Goal: Information Seeking & Learning: Check status

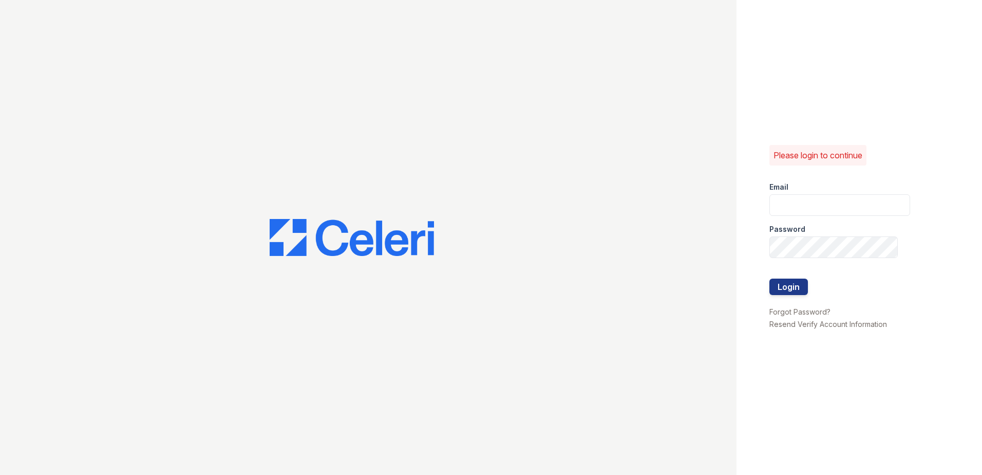
type input "[EMAIL_ADDRESS][DOMAIN_NAME]"
click at [878, 210] on input "[EMAIL_ADDRESS][DOMAIN_NAME]" at bounding box center [840, 205] width 141 height 22
click at [871, 158] on div "Please login to continue Email [EMAIL_ADDRESS][DOMAIN_NAME] Password Login Forg…" at bounding box center [860, 237] width 246 height 475
click at [798, 286] on button "Login" at bounding box center [789, 286] width 39 height 16
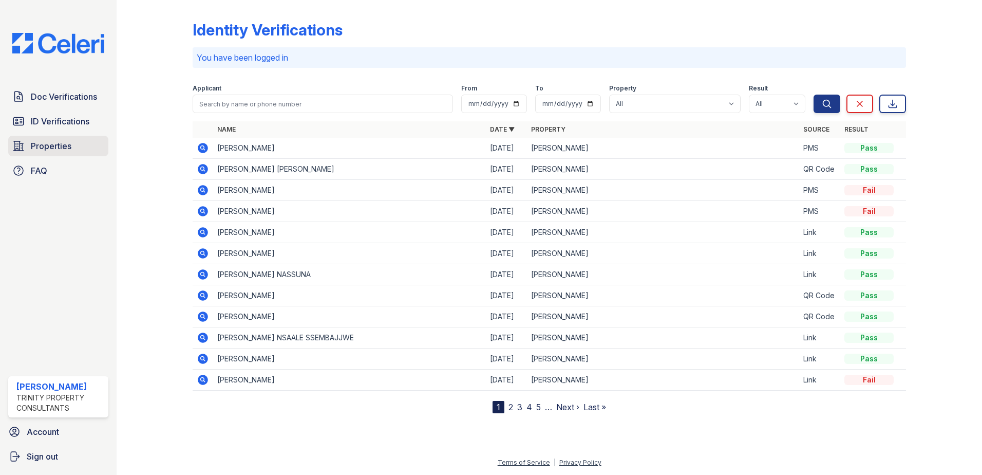
click at [52, 150] on span "Properties" at bounding box center [51, 146] width 41 height 12
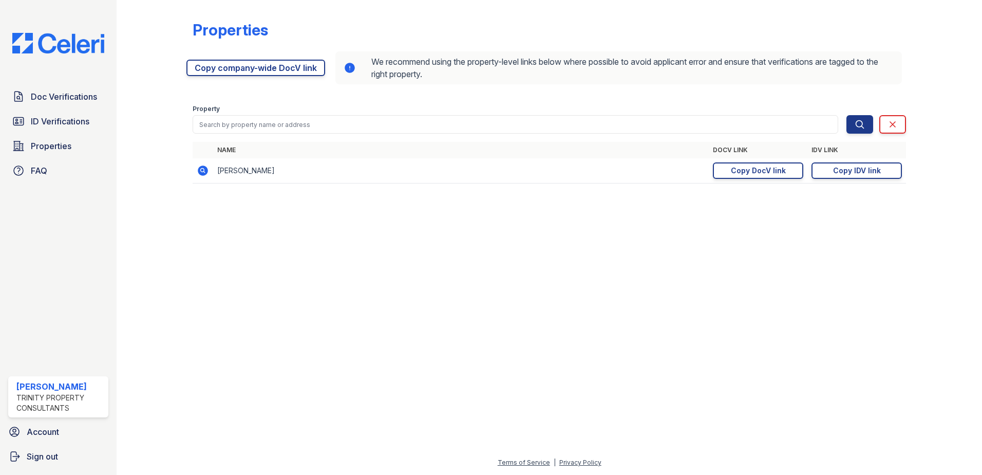
click at [52, 150] on span "Properties" at bounding box center [51, 146] width 41 height 12
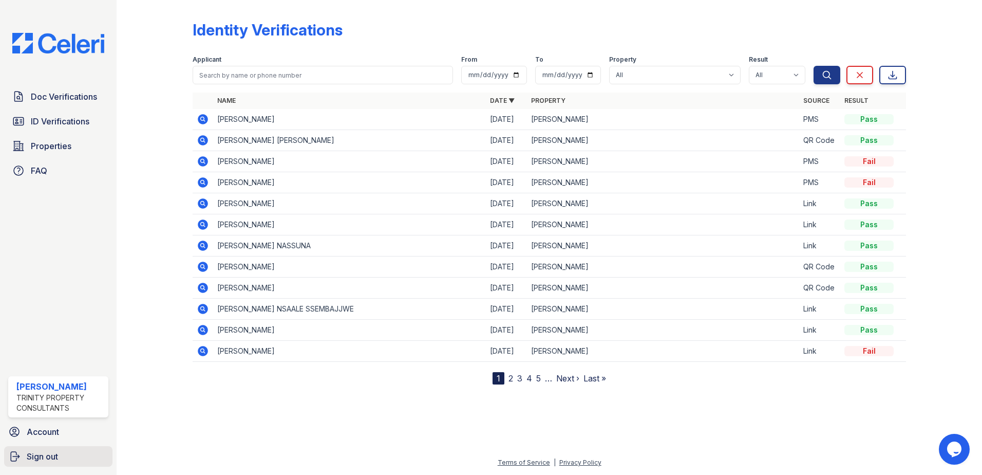
click at [35, 460] on span "Sign out" at bounding box center [42, 456] width 31 height 12
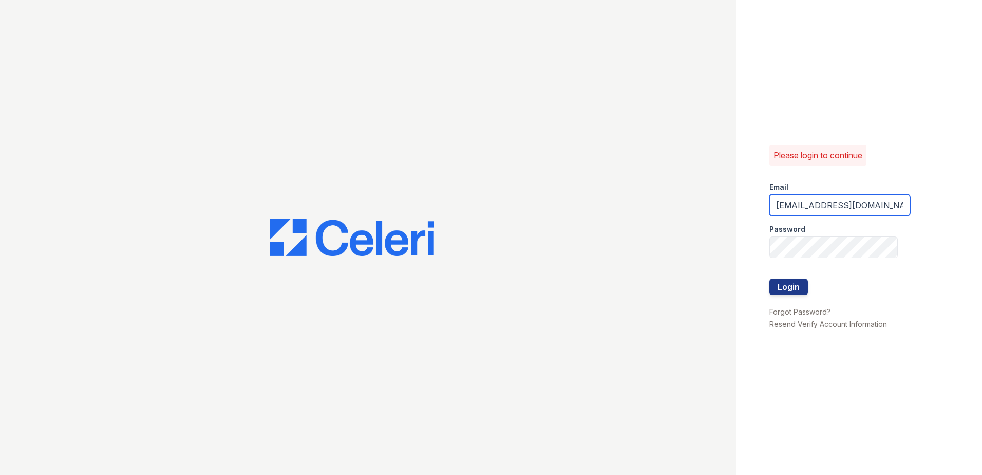
drag, startPoint x: 808, startPoint y: 216, endPoint x: 711, endPoint y: 228, distance: 97.8
click at [711, 228] on div "Please login to continue Email [EMAIL_ADDRESS][DOMAIN_NAME] Password Login Forg…" at bounding box center [491, 237] width 982 height 475
type input "."
type input "[EMAIL_ADDRESS][DOMAIN_NAME]"
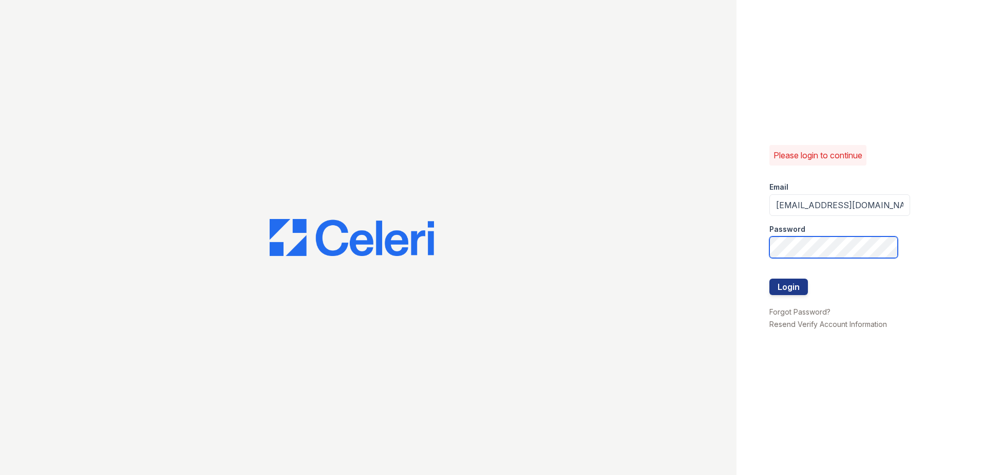
click at [770, 278] on button "Login" at bounding box center [789, 286] width 39 height 16
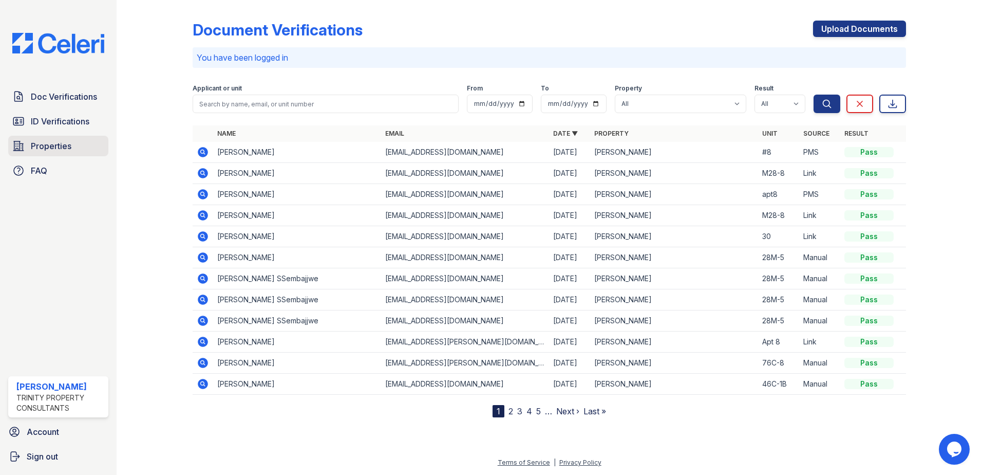
click at [51, 150] on span "Properties" at bounding box center [51, 146] width 41 height 12
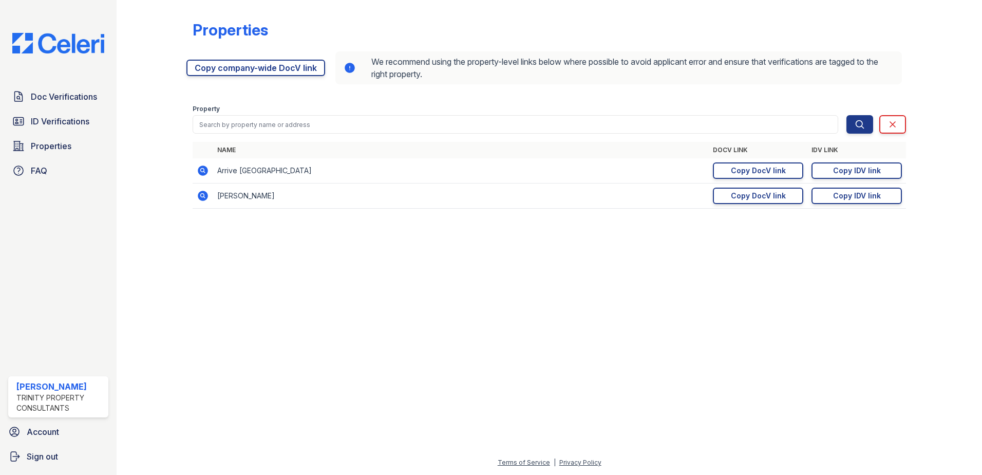
click at [200, 170] on icon at bounding box center [203, 170] width 10 height 10
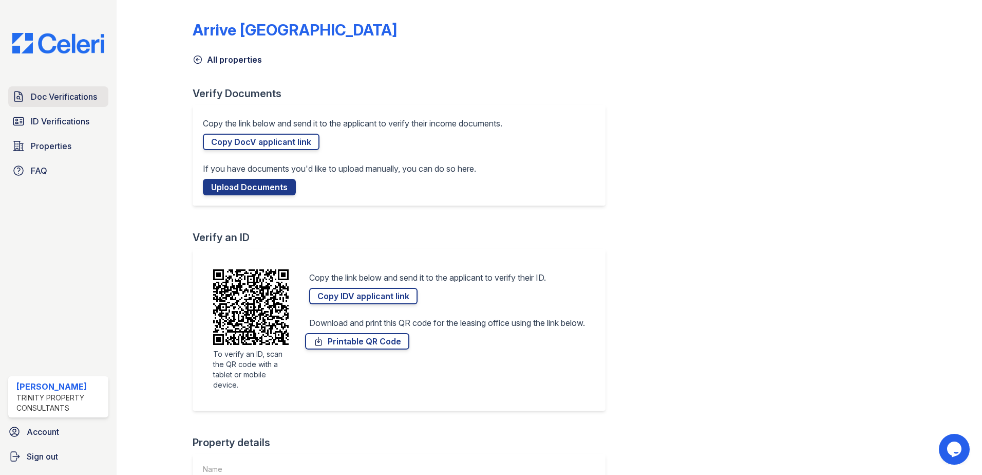
click at [32, 95] on span "Doc Verifications" at bounding box center [64, 96] width 66 height 12
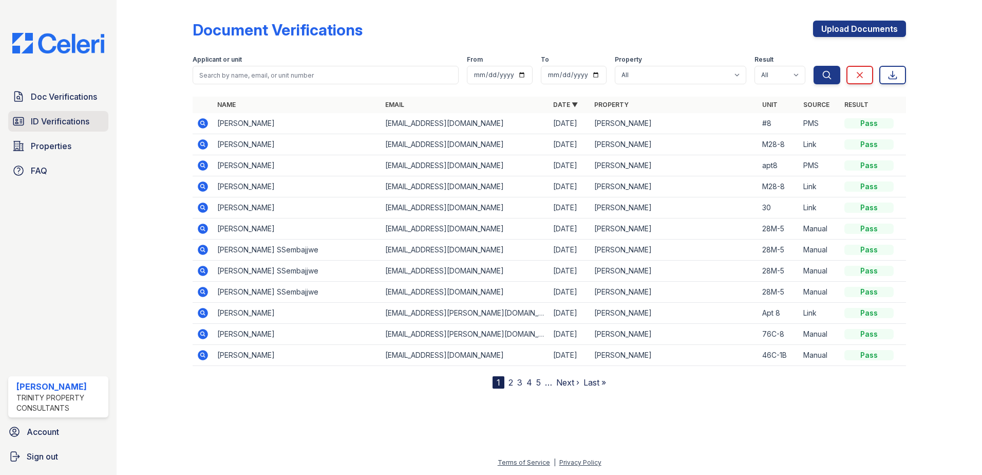
click at [50, 120] on span "ID Verifications" at bounding box center [60, 121] width 59 height 12
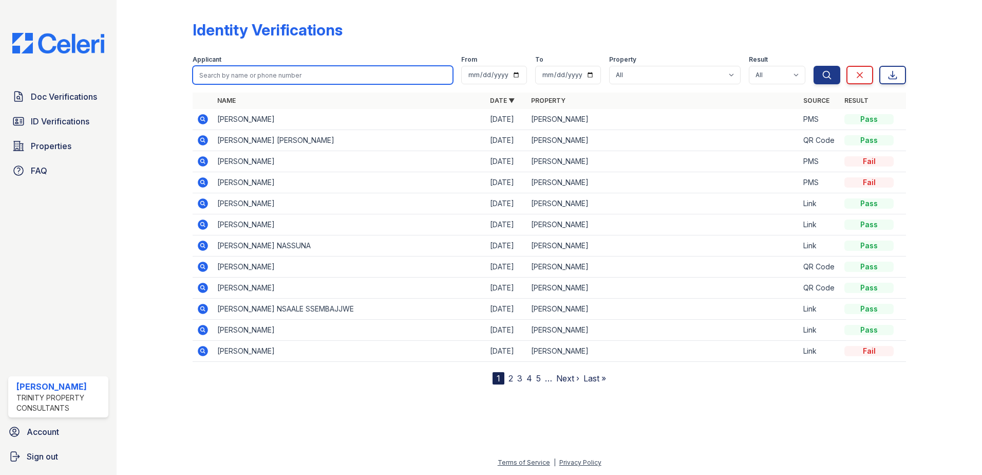
click at [325, 79] on input "search" at bounding box center [323, 75] width 260 height 18
type input "sai"
click at [814, 66] on button "Search" at bounding box center [827, 75] width 27 height 18
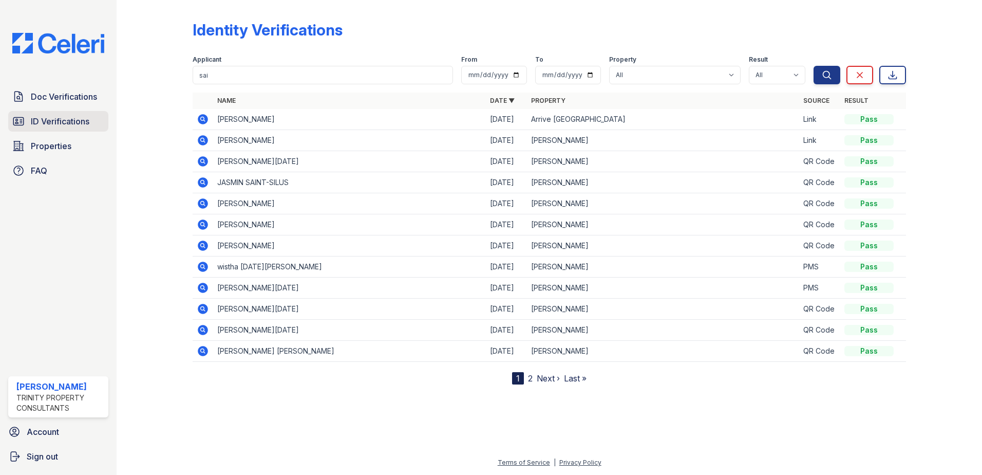
click at [80, 121] on span "ID Verifications" at bounding box center [60, 121] width 59 height 12
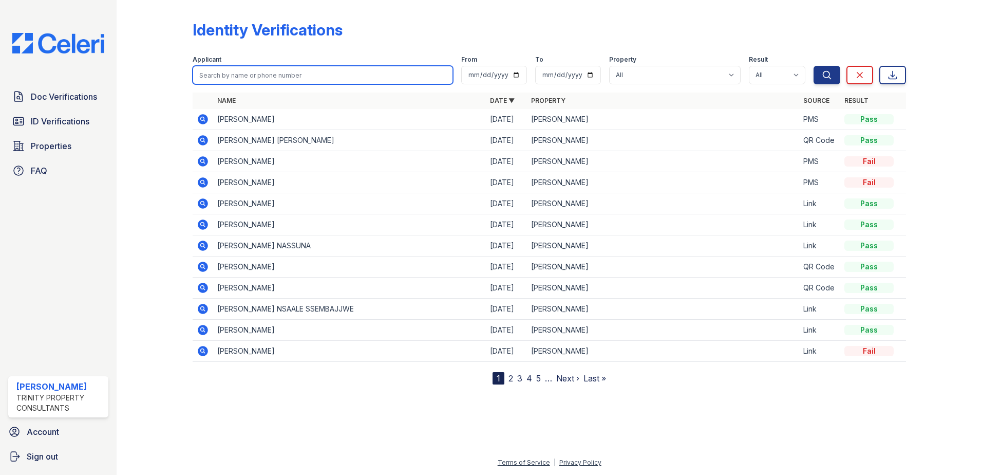
drag, startPoint x: 193, startPoint y: 90, endPoint x: 224, endPoint y: 77, distance: 33.3
click at [224, 77] on input "search" at bounding box center [323, 75] width 260 height 18
type input "sai"
click at [814, 66] on button "Search" at bounding box center [827, 75] width 27 height 18
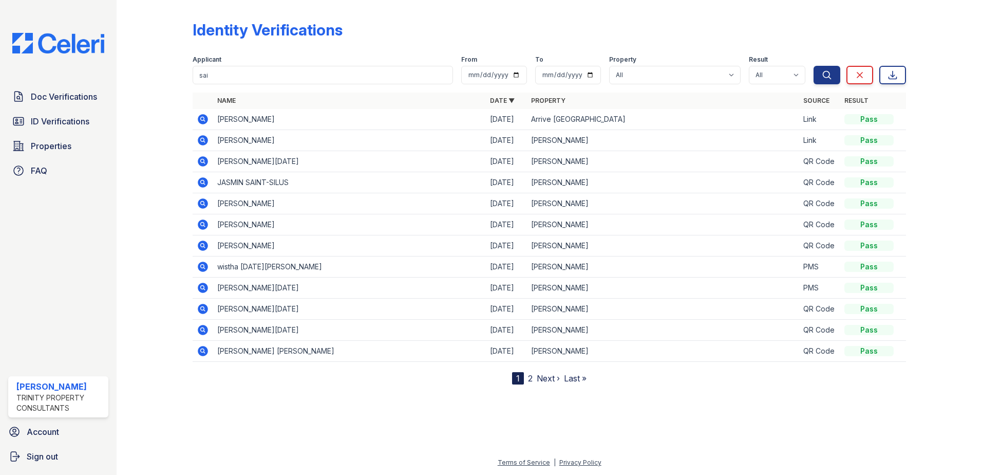
click at [202, 119] on icon at bounding box center [202, 118] width 3 height 3
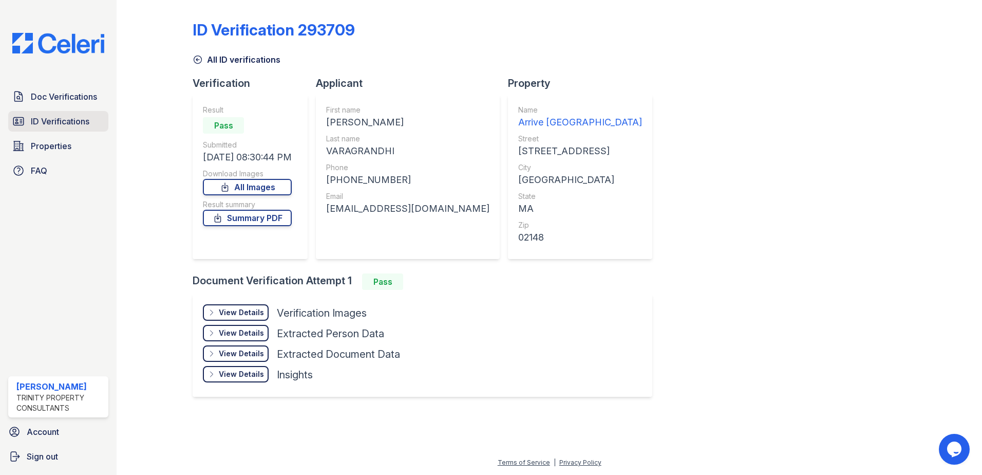
click at [59, 119] on span "ID Verifications" at bounding box center [60, 121] width 59 height 12
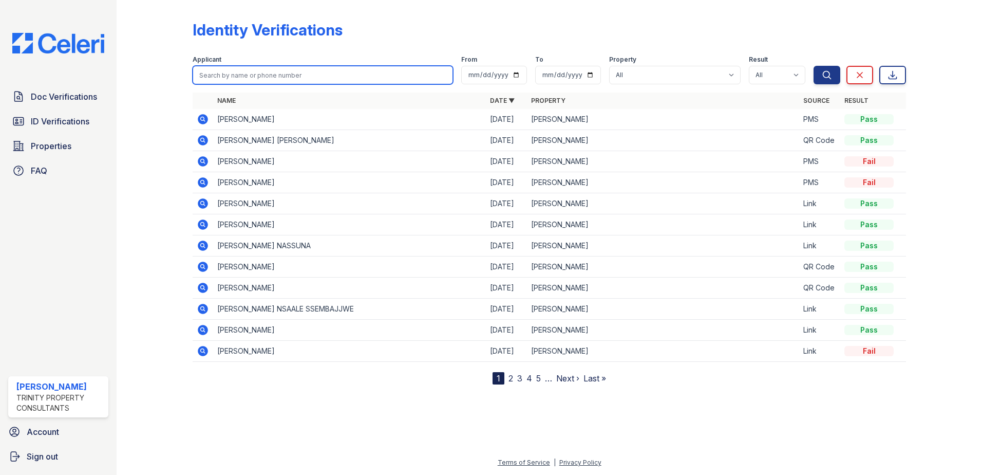
click at [252, 72] on input "search" at bounding box center [323, 75] width 260 height 18
type input "sahi"
click at [814, 66] on button "Search" at bounding box center [827, 75] width 27 height 18
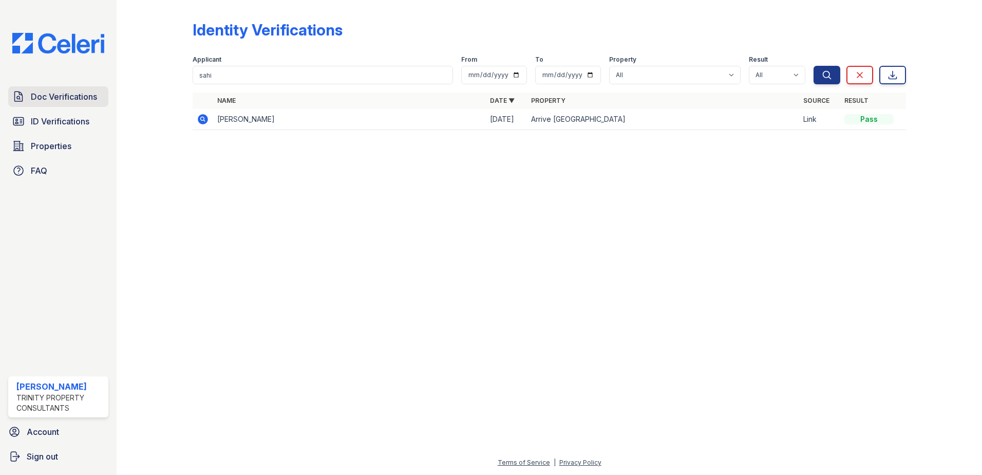
click at [66, 104] on link "Doc Verifications" at bounding box center [58, 96] width 100 height 21
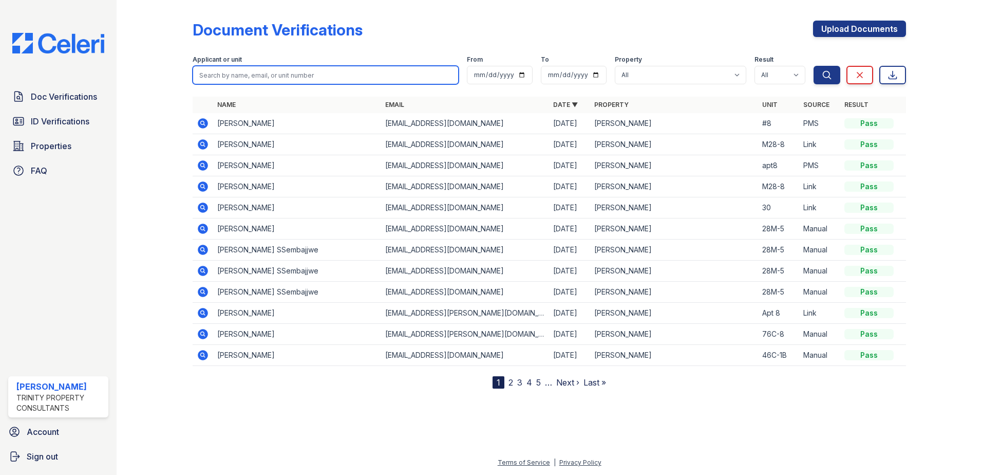
click at [222, 79] on input "search" at bounding box center [326, 75] width 266 height 18
click at [221, 75] on input "search" at bounding box center [326, 75] width 266 height 18
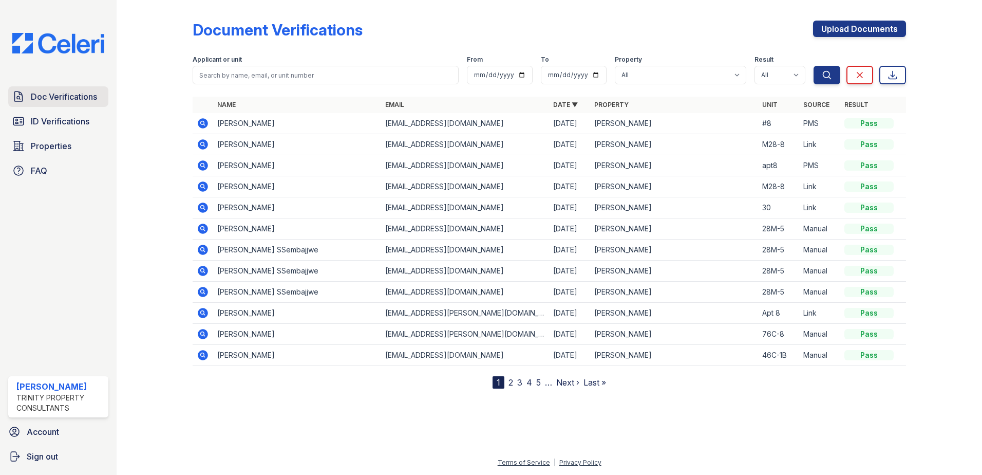
click at [67, 96] on span "Doc Verifications" at bounding box center [64, 96] width 66 height 12
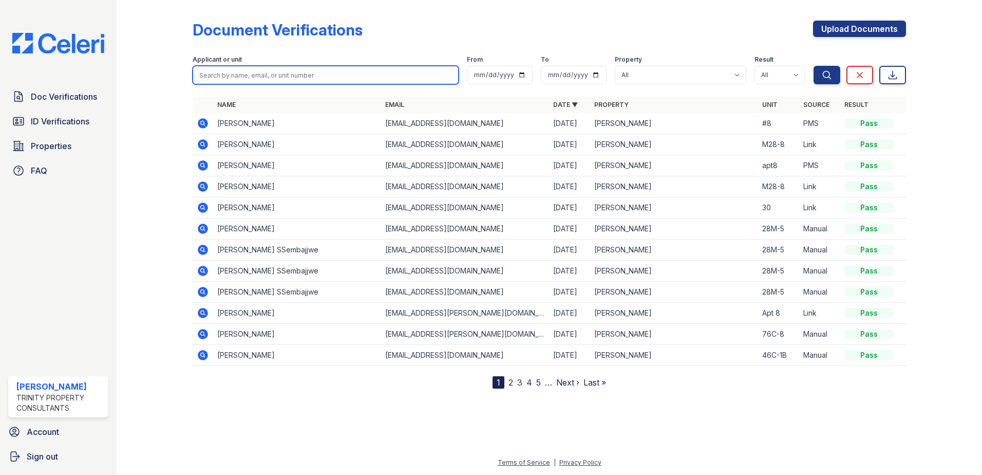
click at [218, 71] on input "search" at bounding box center [326, 75] width 266 height 18
type input "sai"
click at [814, 66] on button "Search" at bounding box center [827, 75] width 27 height 18
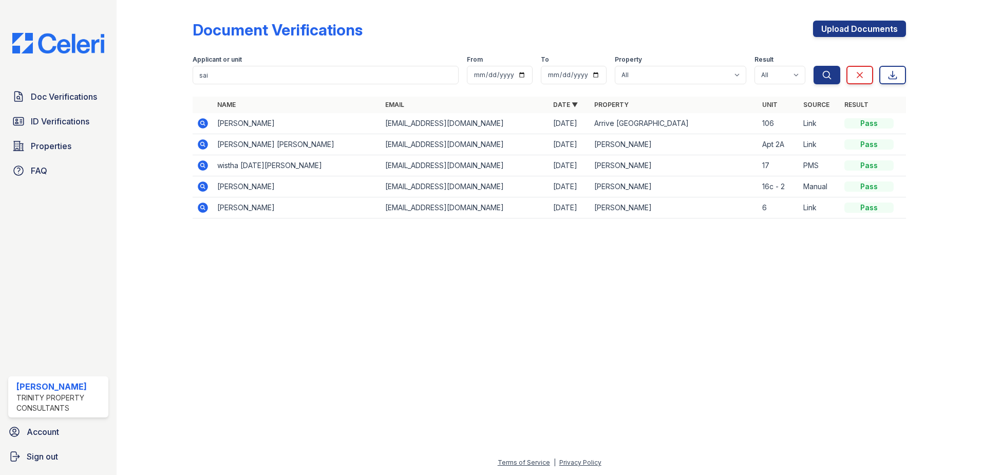
click at [202, 122] on icon at bounding box center [202, 122] width 3 height 3
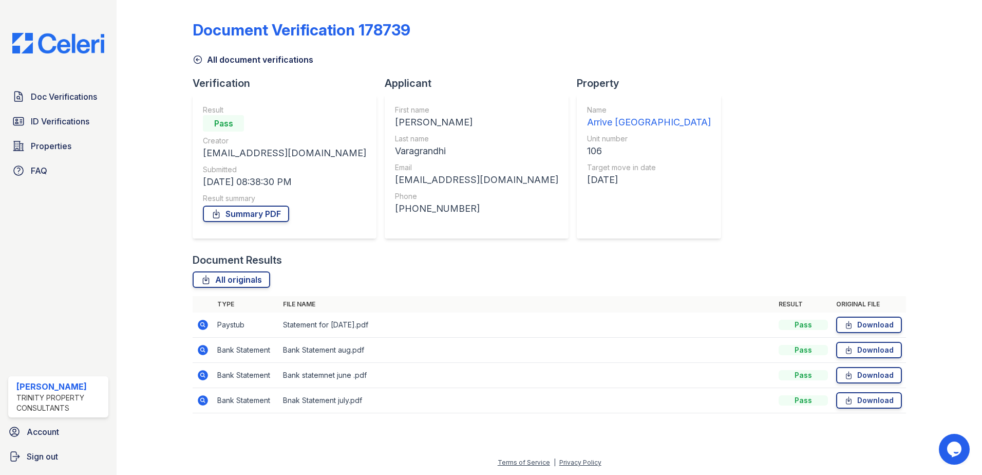
click at [202, 323] on icon at bounding box center [202, 324] width 3 height 3
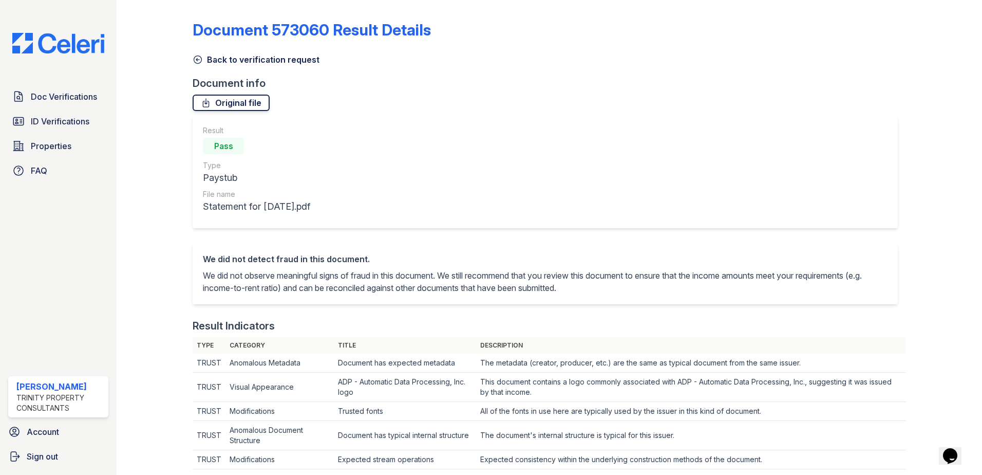
click at [241, 106] on link "Original file" at bounding box center [231, 103] width 77 height 16
click at [68, 105] on link "Doc Verifications" at bounding box center [58, 96] width 100 height 21
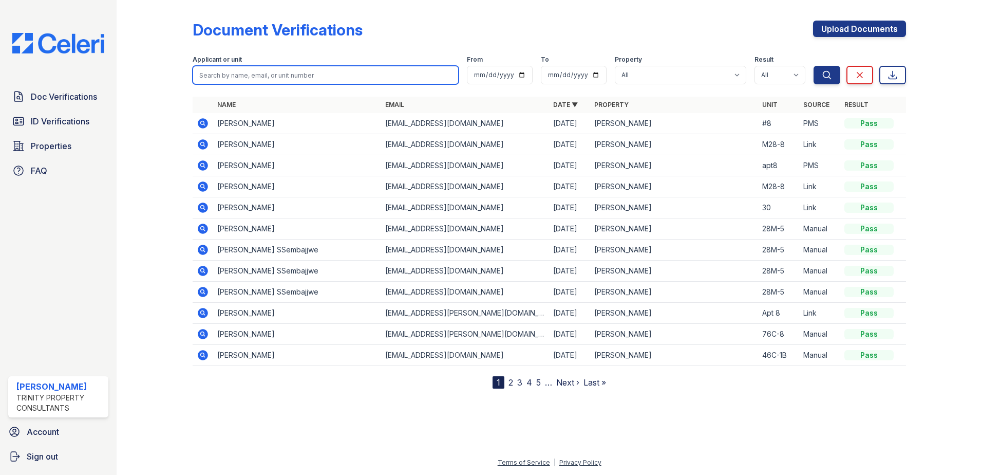
click at [241, 80] on input "search" at bounding box center [326, 75] width 266 height 18
type input "sahi"
click at [814, 66] on button "Search" at bounding box center [827, 75] width 27 height 18
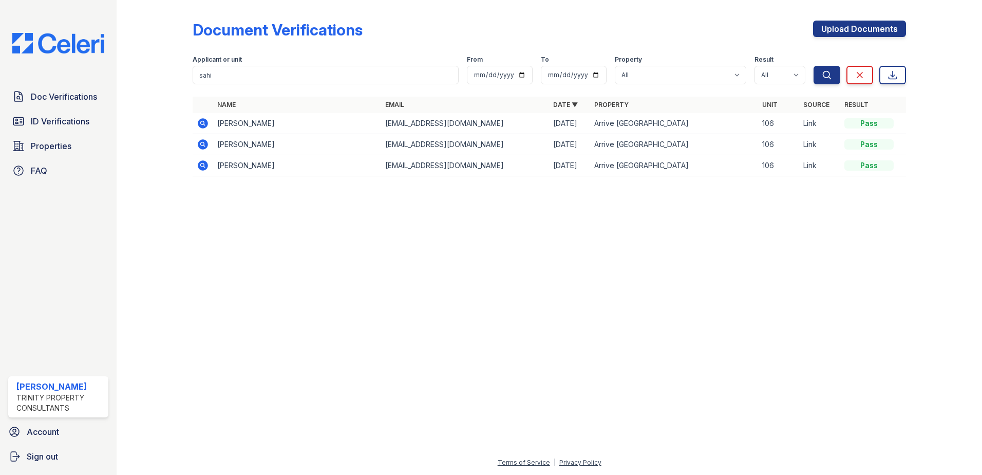
click at [201, 122] on icon at bounding box center [203, 123] width 12 height 12
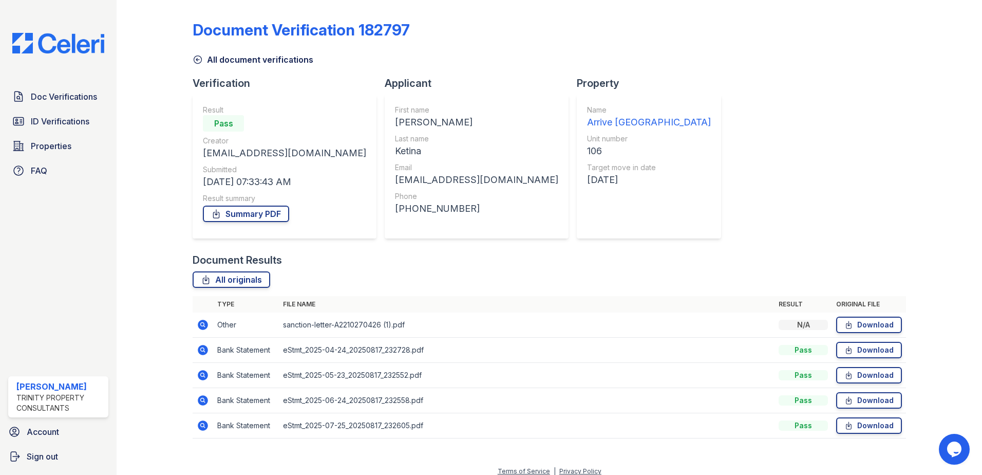
click at [203, 324] on icon at bounding box center [203, 325] width 12 height 12
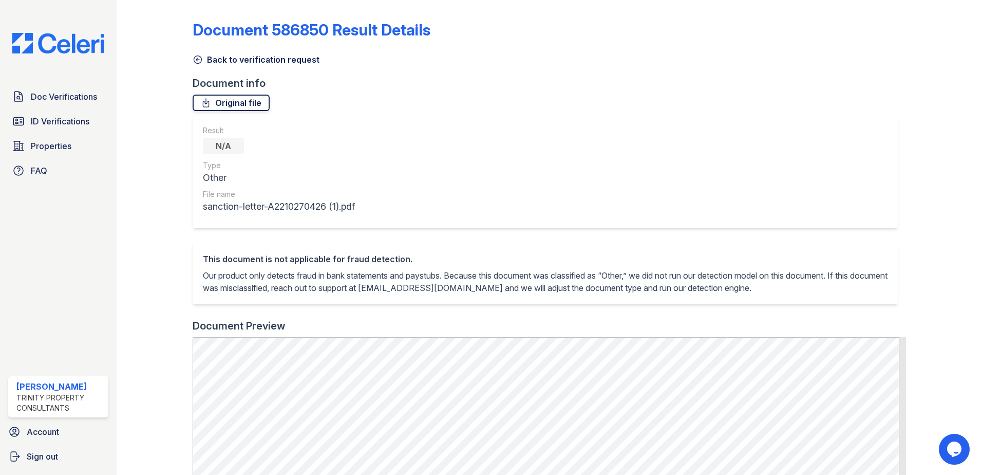
click at [220, 103] on link "Original file" at bounding box center [231, 103] width 77 height 16
click at [66, 94] on span "Doc Verifications" at bounding box center [64, 96] width 66 height 12
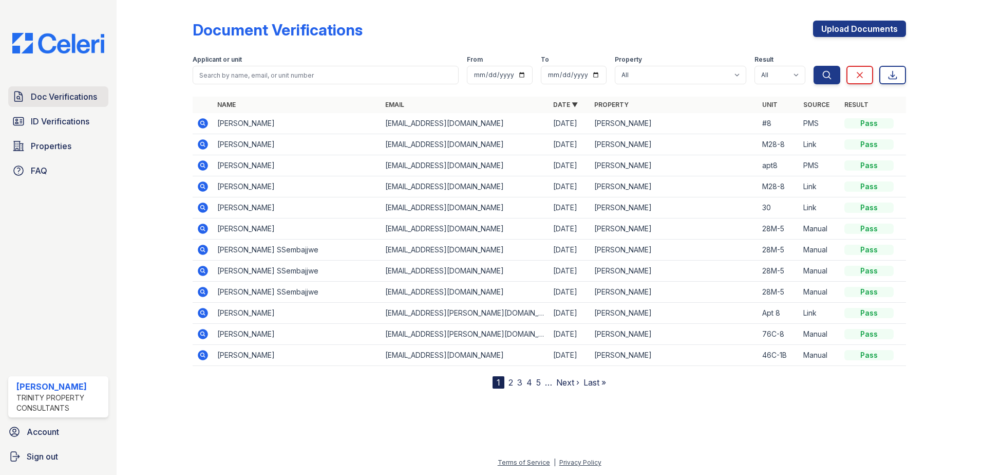
click at [71, 96] on span "Doc Verifications" at bounding box center [64, 96] width 66 height 12
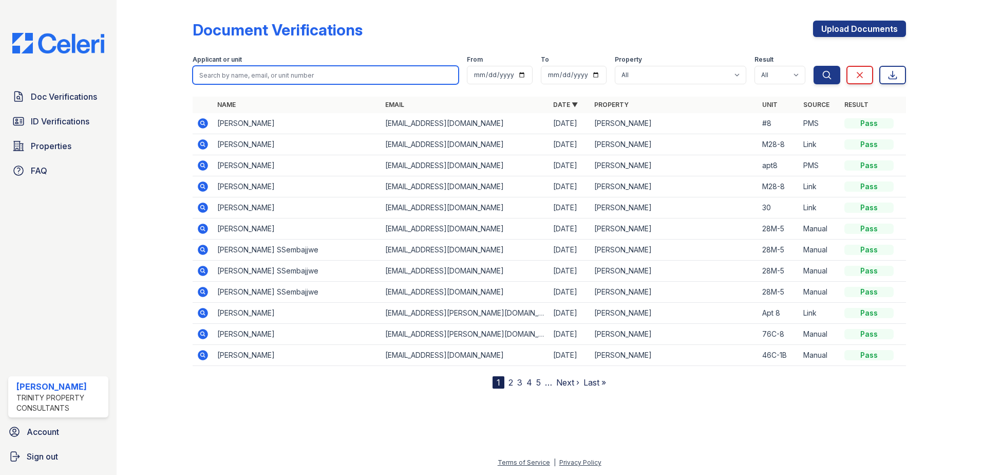
click at [216, 76] on input "search" at bounding box center [326, 75] width 266 height 18
type input "sahi"
click at [814, 66] on button "Search" at bounding box center [827, 75] width 27 height 18
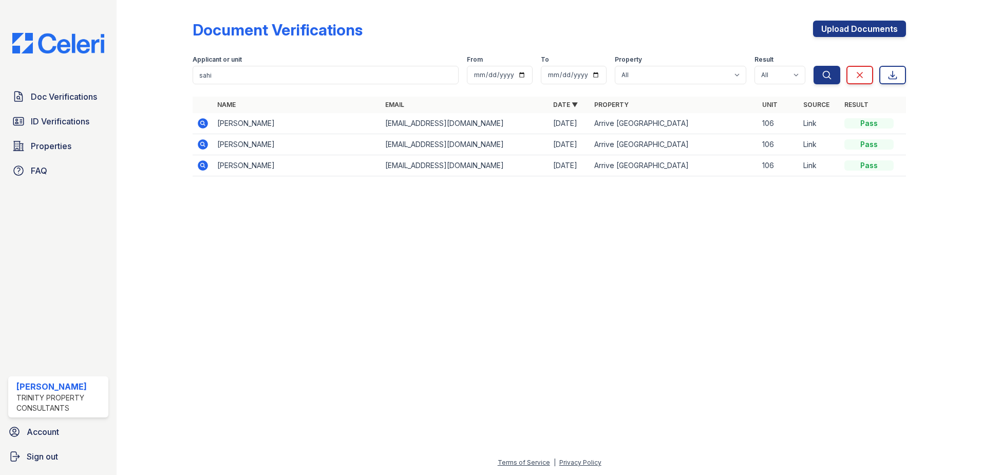
click at [202, 123] on icon at bounding box center [202, 122] width 3 height 3
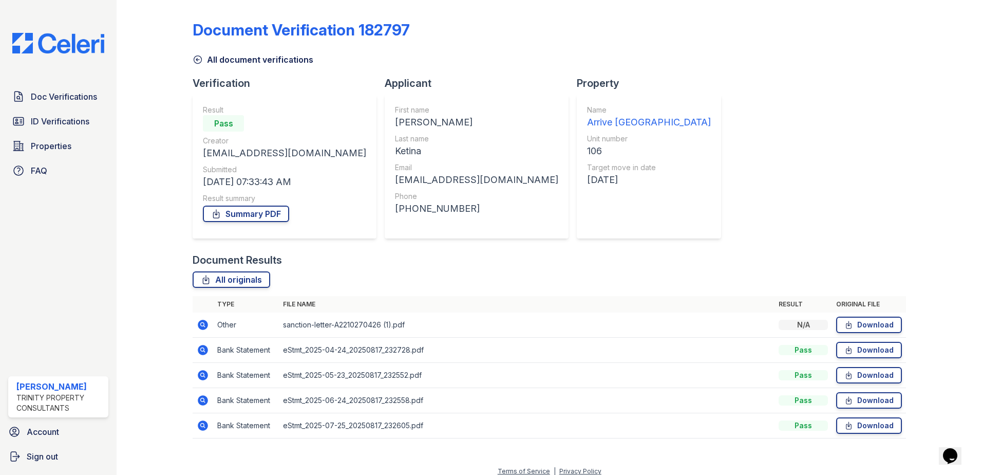
click at [203, 322] on icon at bounding box center [203, 325] width 10 height 10
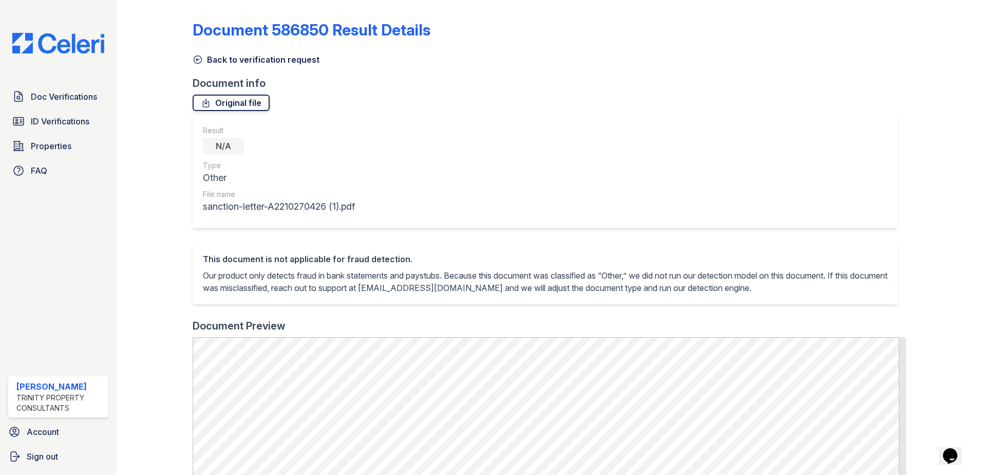
click at [231, 106] on link "Original file" at bounding box center [231, 103] width 77 height 16
click at [198, 58] on icon at bounding box center [198, 59] width 10 height 10
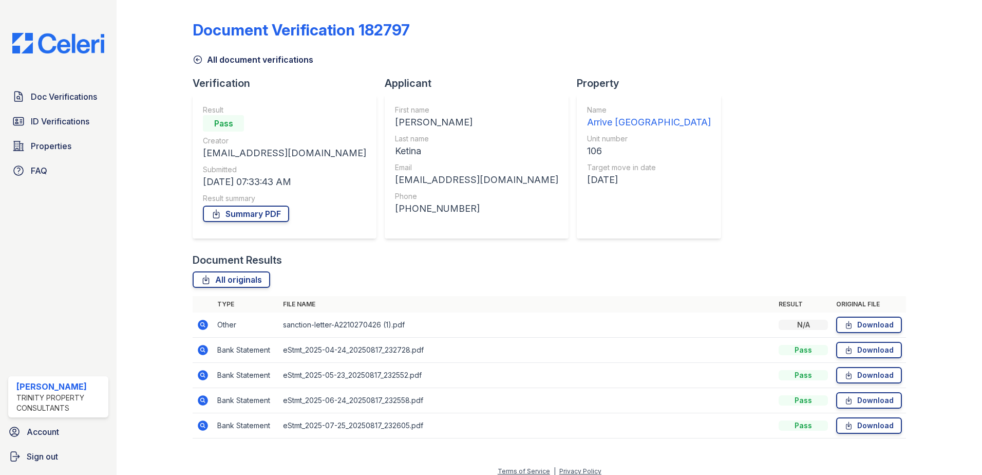
click at [201, 349] on icon at bounding box center [202, 349] width 3 height 3
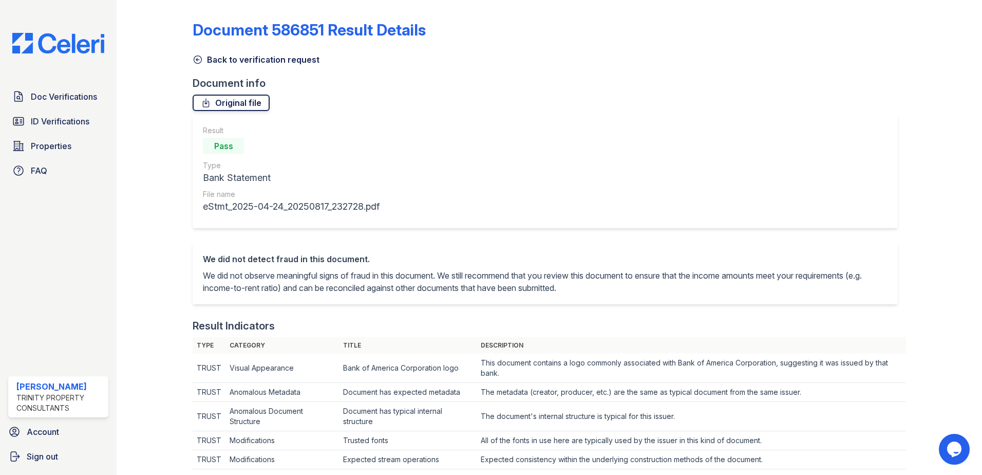
click at [233, 102] on link "Original file" at bounding box center [231, 103] width 77 height 16
click at [83, 99] on span "Doc Verifications" at bounding box center [64, 96] width 66 height 12
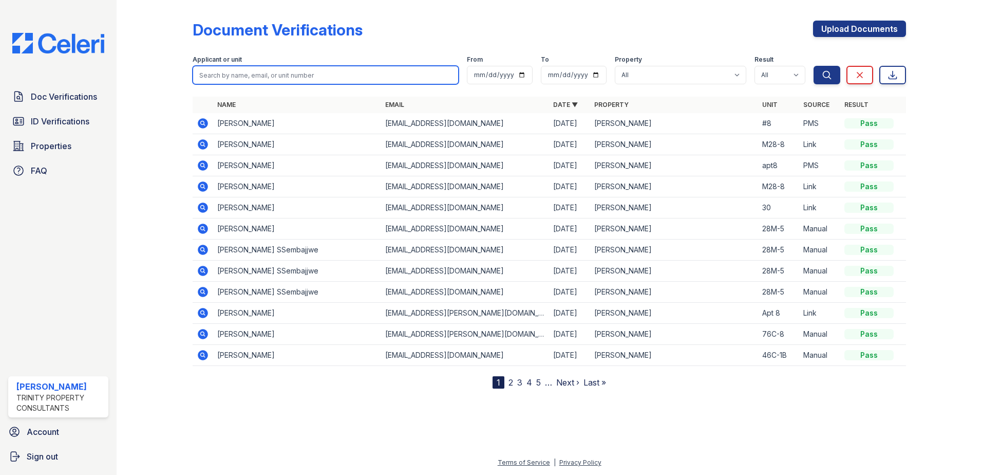
click at [284, 75] on input "search" at bounding box center [326, 75] width 266 height 18
type input "sahiti"
click at [814, 66] on button "Search" at bounding box center [827, 75] width 27 height 18
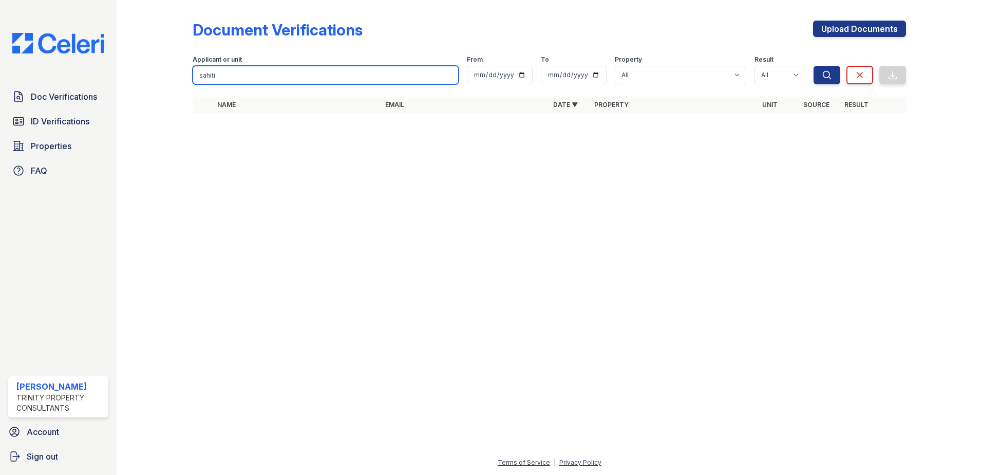
click at [284, 75] on input "sahiti" at bounding box center [326, 75] width 266 height 18
type input "s"
type input "sahit"
click at [814, 66] on button "Search" at bounding box center [827, 75] width 27 height 18
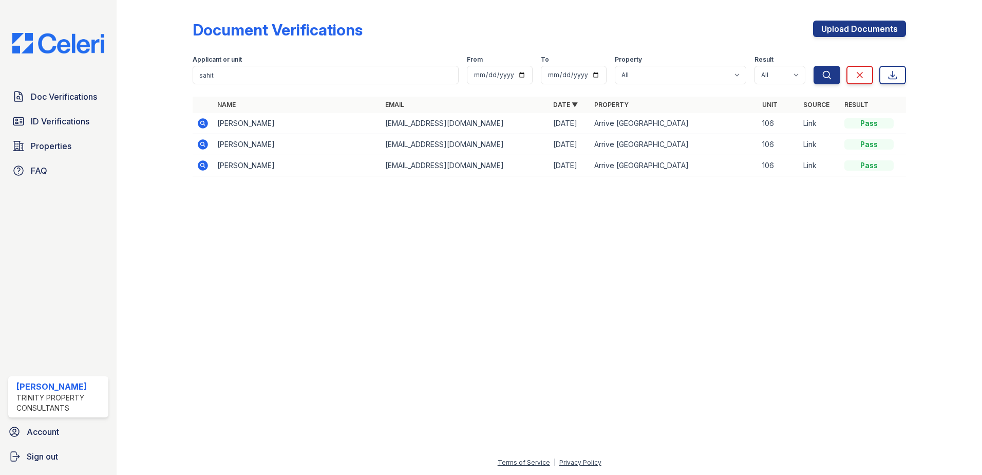
click at [203, 120] on icon at bounding box center [203, 123] width 12 height 12
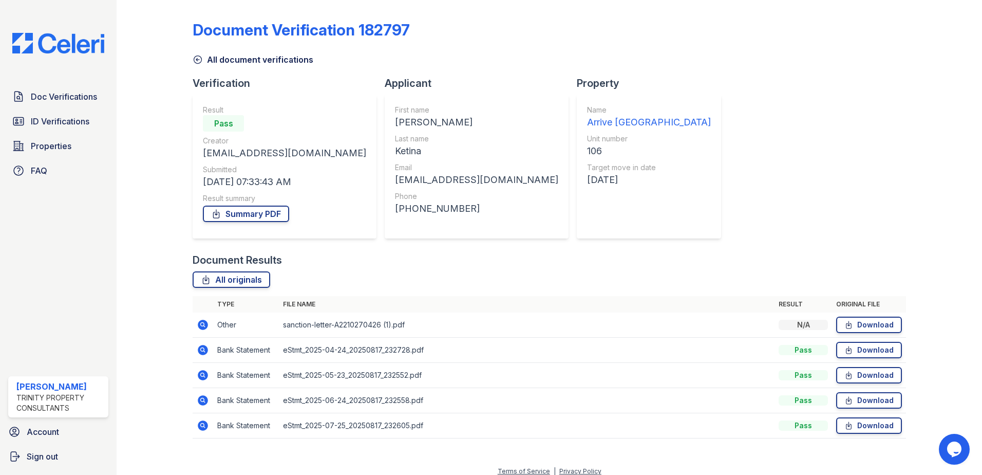
click at [201, 325] on icon at bounding box center [202, 324] width 3 height 3
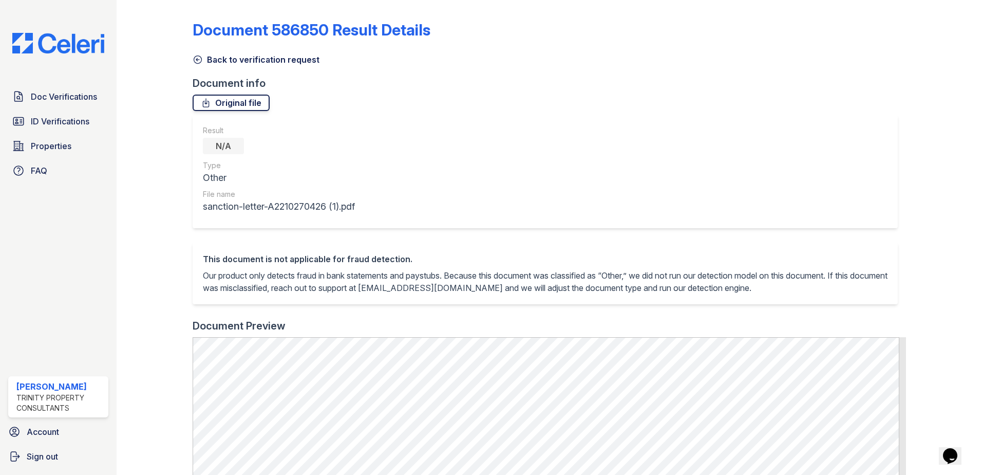
click at [250, 104] on link "Original file" at bounding box center [231, 103] width 77 height 16
click at [53, 94] on span "Doc Verifications" at bounding box center [64, 96] width 66 height 12
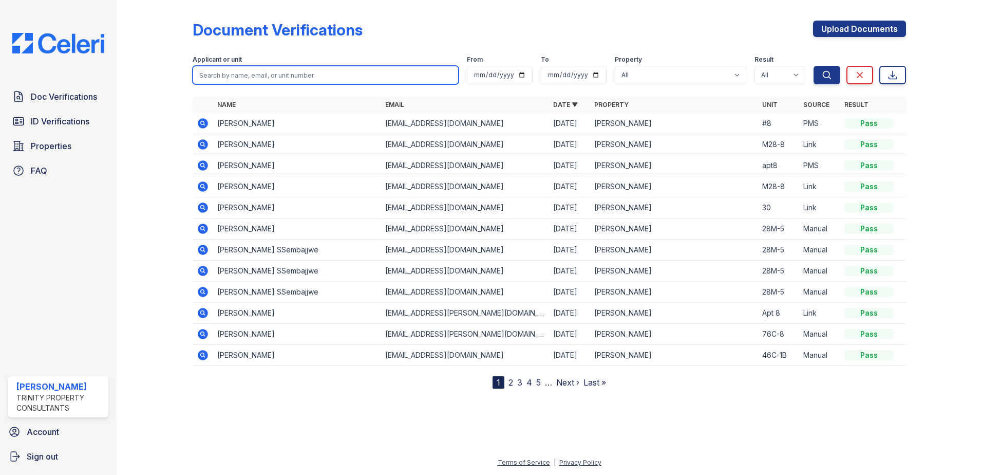
click at [237, 74] on input "search" at bounding box center [326, 75] width 266 height 18
click at [774, 404] on div "Document Verifications Upload Documents Filter Applicant or unit From To Proper…" at bounding box center [549, 202] width 833 height 405
click at [500, 23] on div "Document Verifications Upload Documents" at bounding box center [550, 34] width 714 height 27
click at [369, 410] on div at bounding box center [549, 430] width 833 height 51
click at [365, 415] on div at bounding box center [549, 430] width 833 height 51
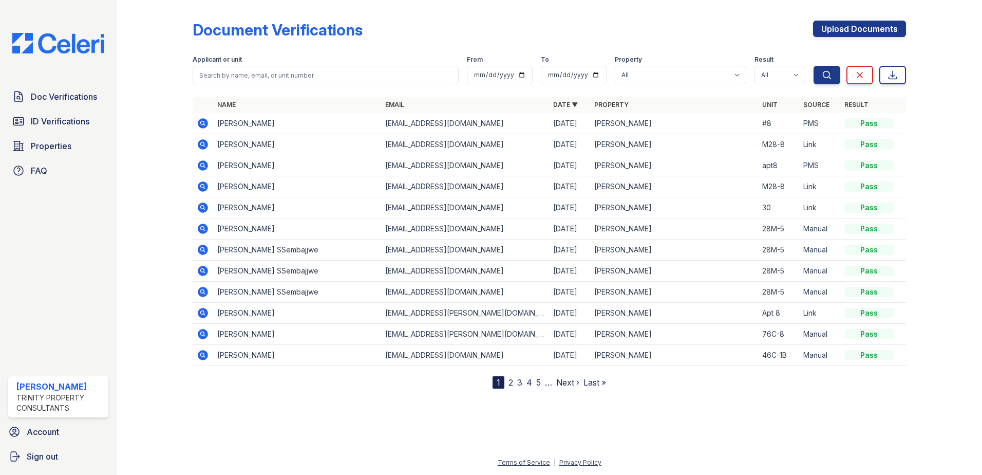
click at [812, 411] on div at bounding box center [549, 430] width 833 height 51
